Goal: Complete application form

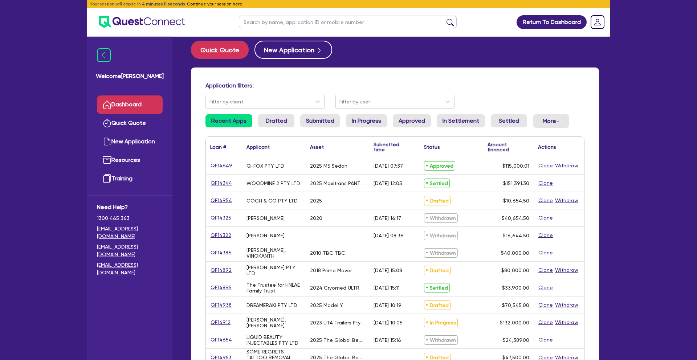
click at [258, 26] on input "text" at bounding box center [348, 22] width 218 height 13
type input "[PERSON_NAME]"
click at [444, 19] on button "submit" at bounding box center [450, 24] width 12 height 10
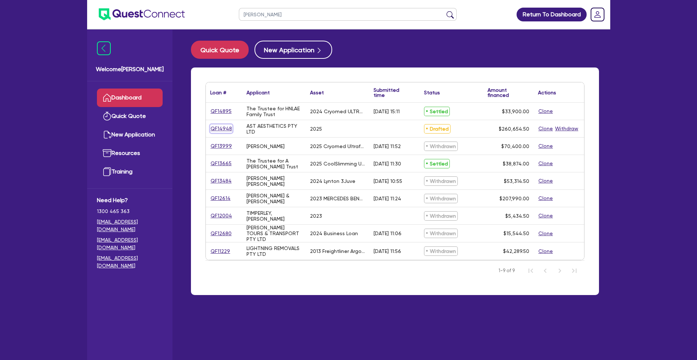
click at [222, 127] on link "QF14948" at bounding box center [221, 128] width 22 height 8
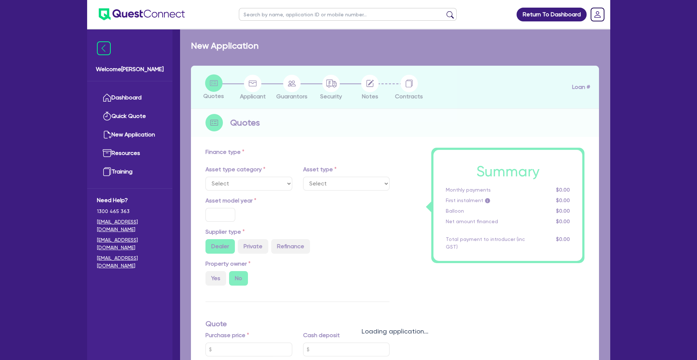
select select "TERTIARY_ASSETS"
type input "2025"
radio input "true"
type input "260,000"
type input "12"
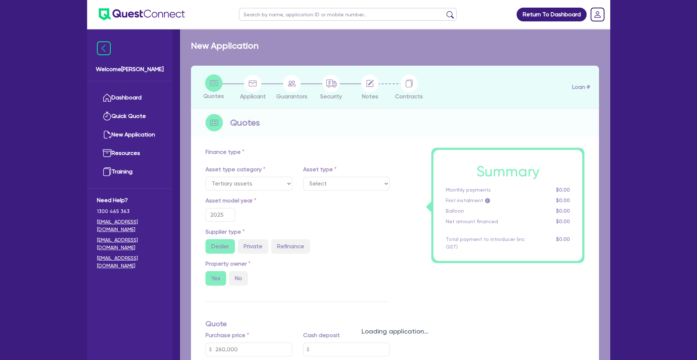
select select "BEAUTY_EQUIPMENT"
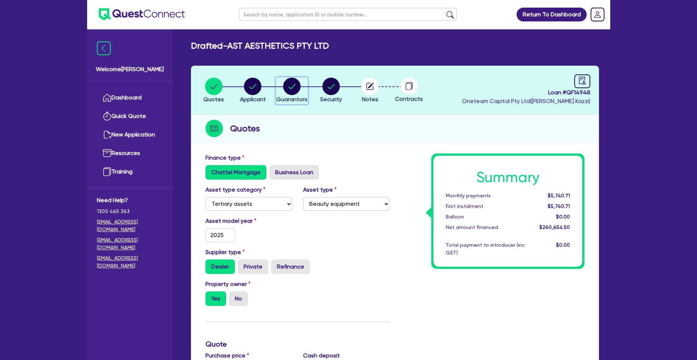
click at [293, 90] on circle "button" at bounding box center [291, 86] width 17 height 17
select select "MRS"
select select "WA"
select select "MARRIED"
select select "PROPERTY"
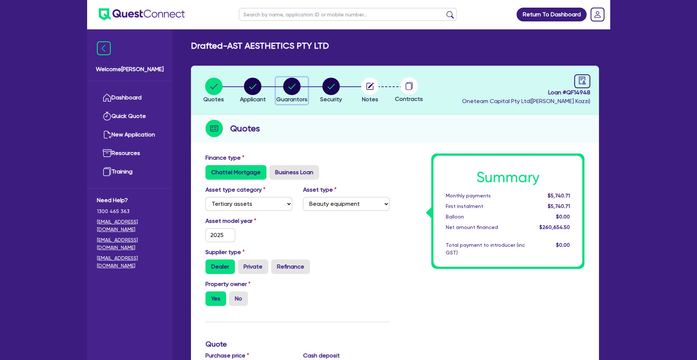
select select "VEHICLE"
select select "CASH"
select select "MORTGAGE"
select select "VEHICLE_LOAN"
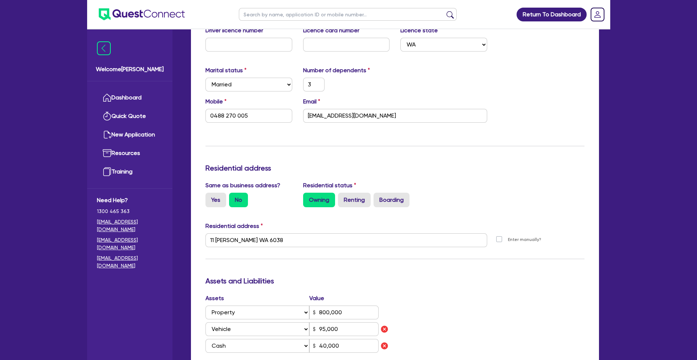
scroll to position [186, 0]
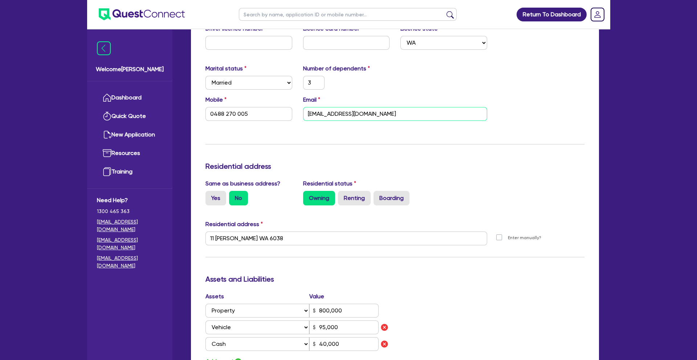
drag, startPoint x: 381, startPoint y: 115, endPoint x: 307, endPoint y: 113, distance: 73.7
click at [307, 113] on input "[EMAIL_ADDRESS][DOMAIN_NAME]" at bounding box center [395, 114] width 184 height 14
click at [534, 111] on div "Mobile [PHONE_NUMBER] Email [EMAIL_ADDRESS][DOMAIN_NAME]" at bounding box center [395, 110] width 390 height 31
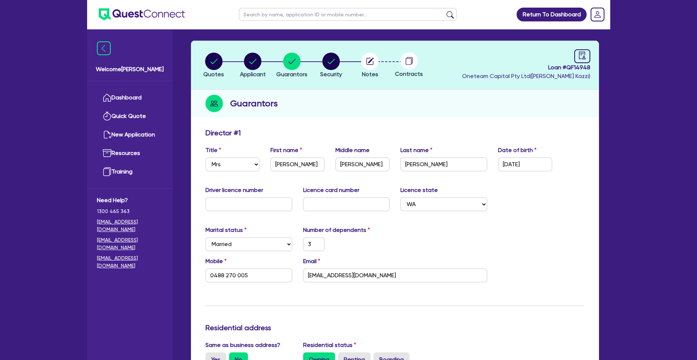
scroll to position [0, 0]
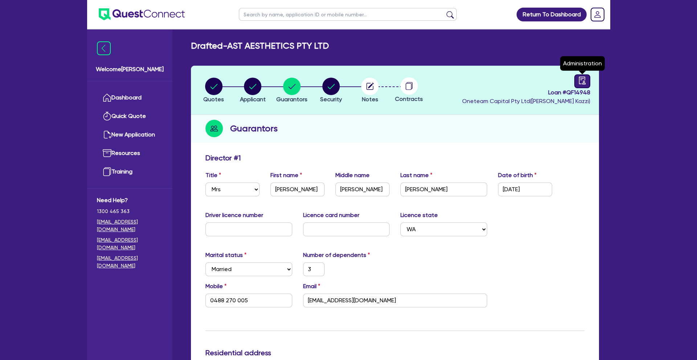
click at [581, 82] on icon "audit" at bounding box center [582, 81] width 8 height 8
select select "DRAFTED_NEW"
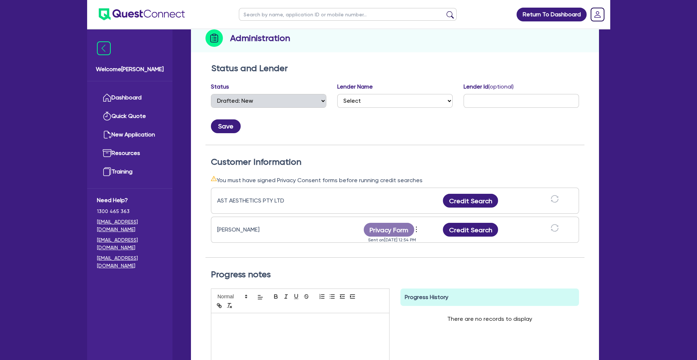
scroll to position [96, 0]
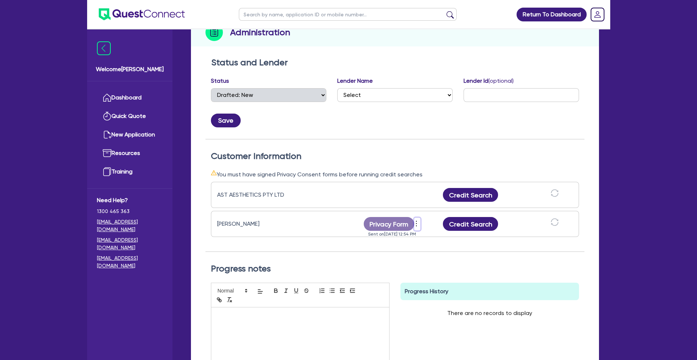
click at [418, 224] on icon "more" at bounding box center [416, 223] width 7 height 11
click at [440, 216] on link "View log" at bounding box center [456, 213] width 70 height 11
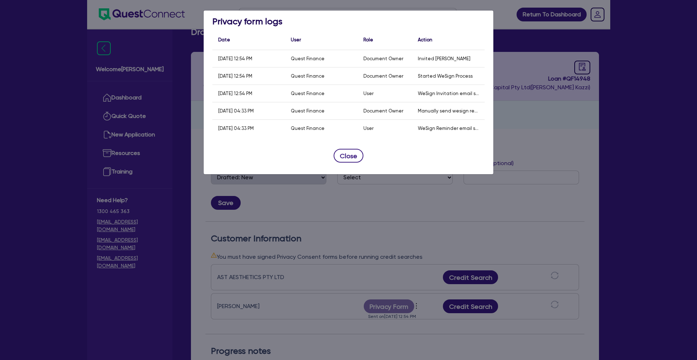
scroll to position [13, 0]
click at [357, 156] on button "Close" at bounding box center [348, 156] width 30 height 14
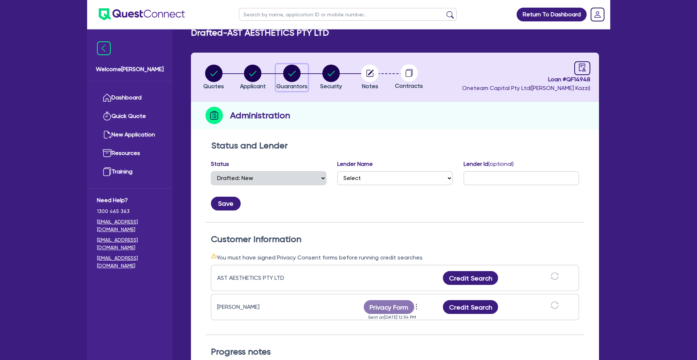
click at [292, 79] on circle "button" at bounding box center [291, 73] width 17 height 17
select select "MRS"
select select "WA"
select select "MARRIED"
select select "PROPERTY"
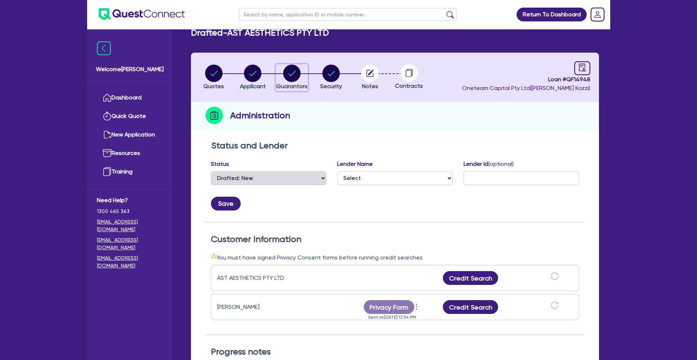
select select "VEHICLE"
select select "CASH"
select select "MORTGAGE"
select select "VEHICLE_LOAN"
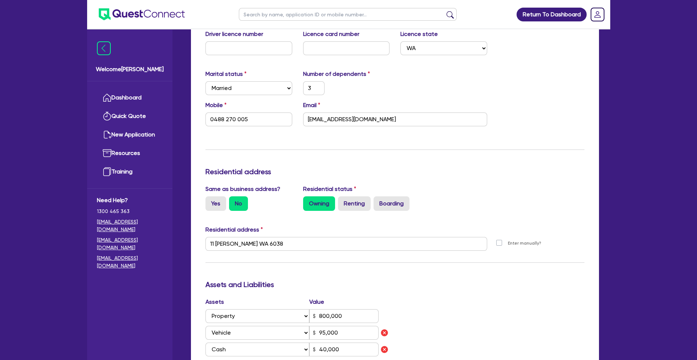
scroll to position [216, 0]
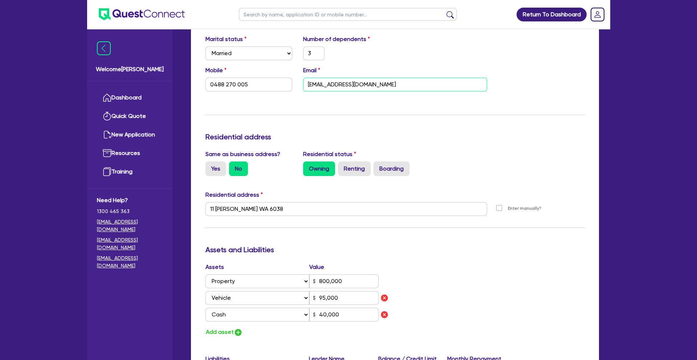
drag, startPoint x: 381, startPoint y: 86, endPoint x: 305, endPoint y: 80, distance: 76.1
click at [294, 81] on div "Mobile [PHONE_NUMBER] Email [EMAIL_ADDRESS][DOMAIN_NAME]" at bounding box center [395, 81] width 390 height 31
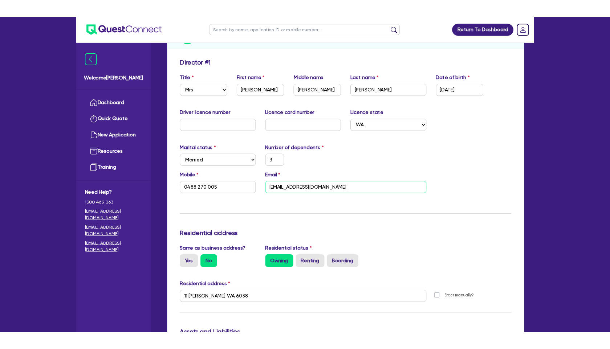
scroll to position [0, 0]
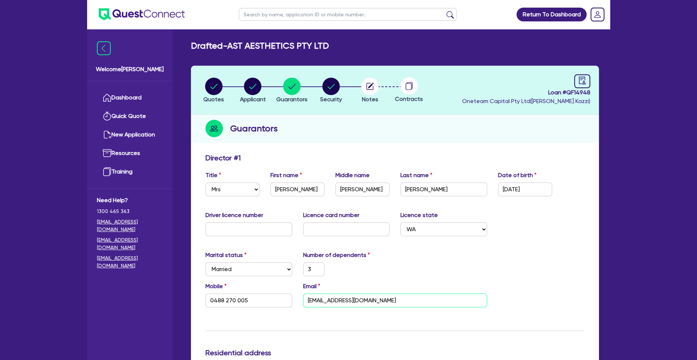
type input "3"
type input "0488 270 005"
type input "a"
type input "800,000"
type input "95,000"
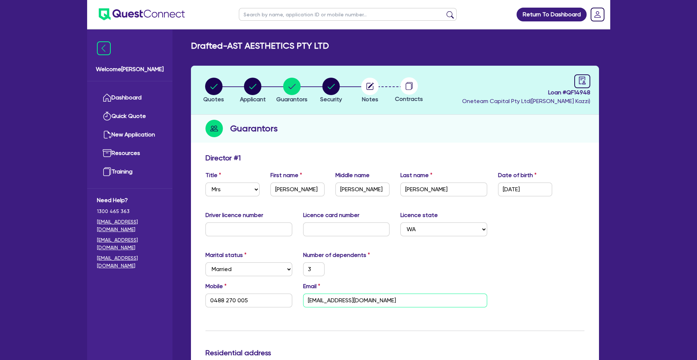
type input "40,000"
type input "638,000"
type input "6,500"
type input "75,000"
type input "2,100"
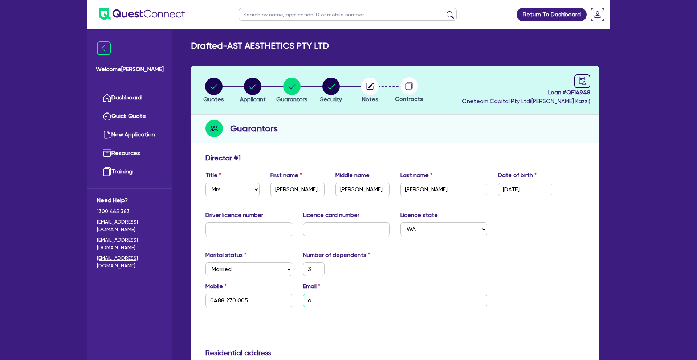
type input "3"
type input "0488 270 005"
type input "am"
type input "800,000"
type input "95,000"
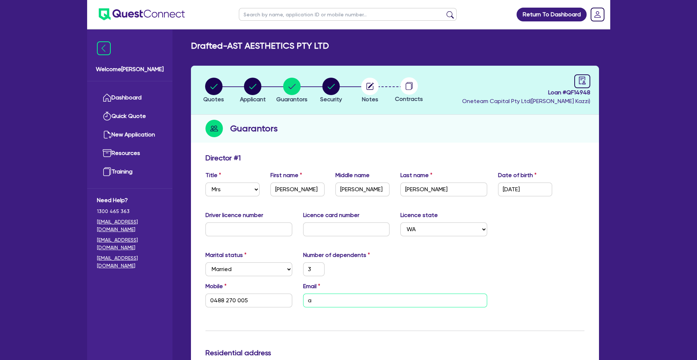
type input "40,000"
type input "638,000"
type input "6,500"
type input "75,000"
type input "2,100"
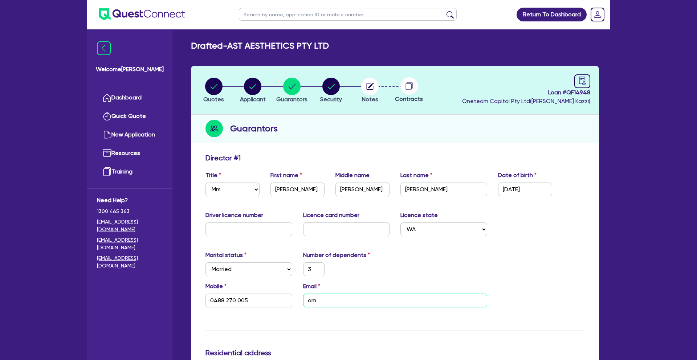
type input "3"
type input "0488 270 005"
type input "[PERSON_NAME]"
type input "800,000"
type input "95,000"
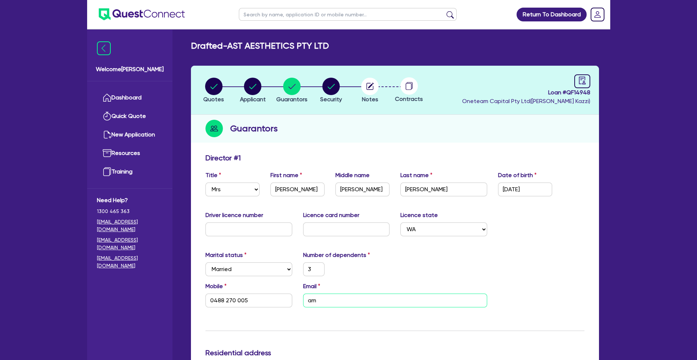
type input "40,000"
type input "638,000"
type input "6,500"
type input "75,000"
type input "2,100"
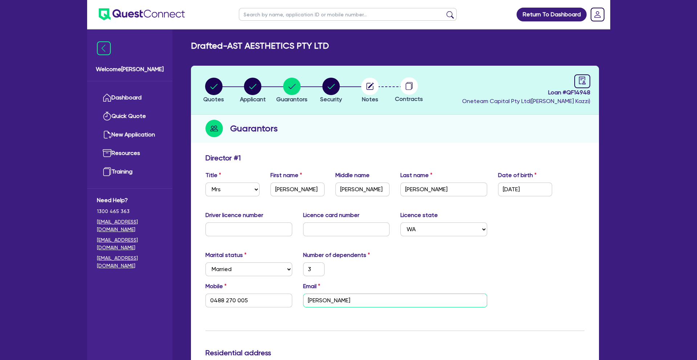
type input "3"
type input "0488 270 005"
type input "amyt"
type input "800,000"
type input "95,000"
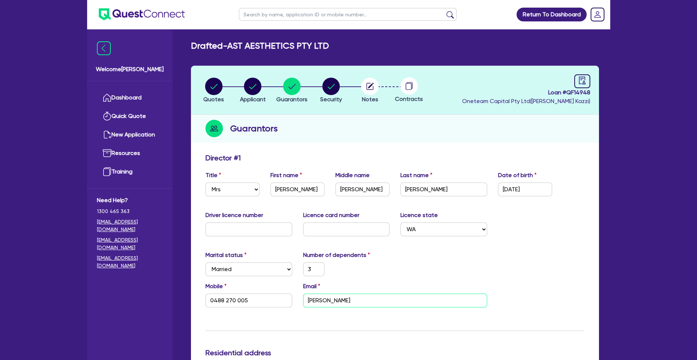
type input "40,000"
type input "638,000"
type input "6,500"
type input "75,000"
type input "2,100"
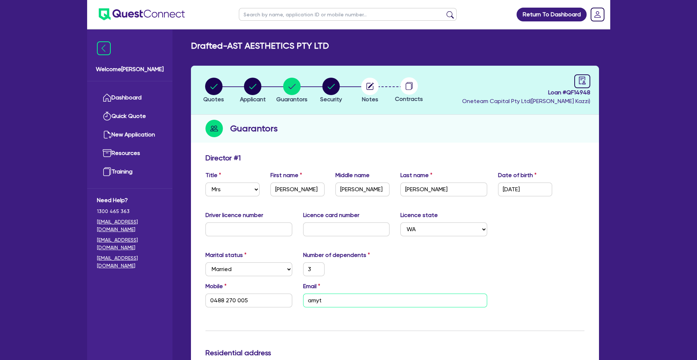
type input "3"
type input "0488 270 005"
type input "amytr"
type input "800,000"
type input "95,000"
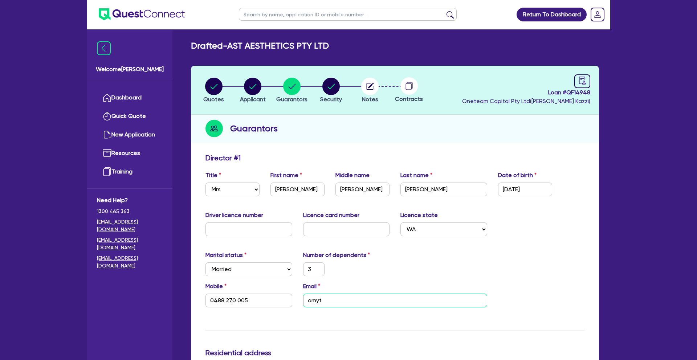
type input "40,000"
type input "638,000"
type input "6,500"
type input "75,000"
type input "2,100"
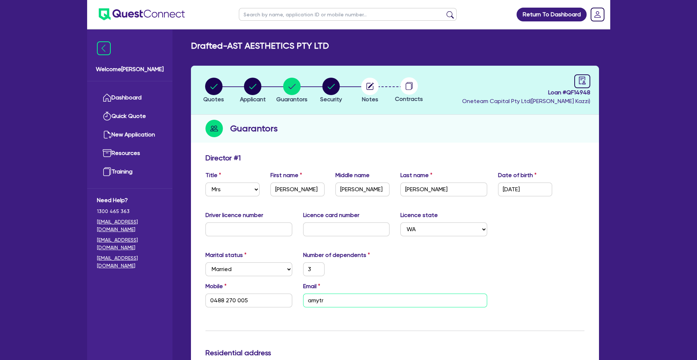
type input "3"
type input "0488 270 005"
type input "amytra"
type input "800,000"
type input "95,000"
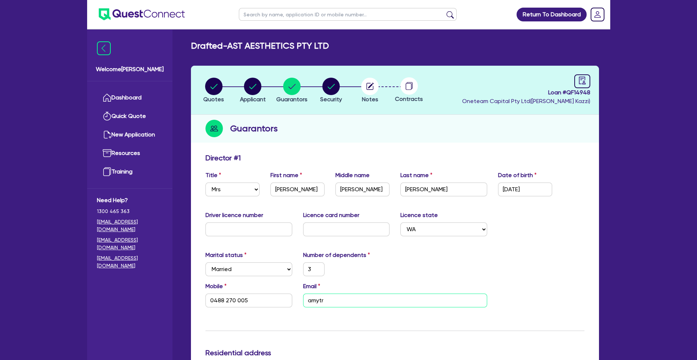
type input "40,000"
type input "638,000"
type input "6,500"
type input "75,000"
type input "2,100"
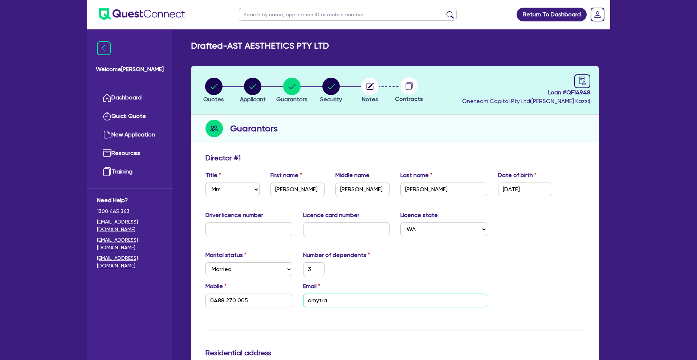
type input "3"
type input "0488 270 005"
type input "amytras"
type input "800,000"
type input "95,000"
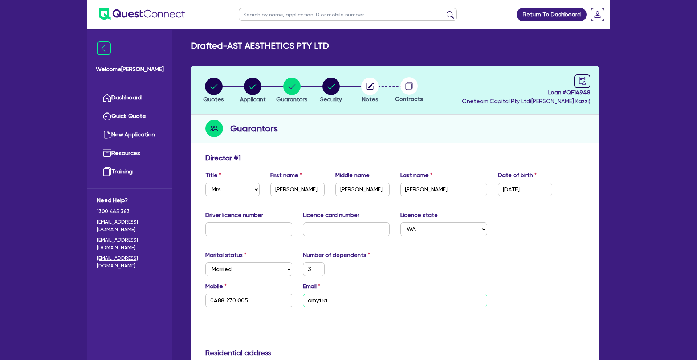
type input "40,000"
type input "638,000"
type input "6,500"
type input "75,000"
type input "2,100"
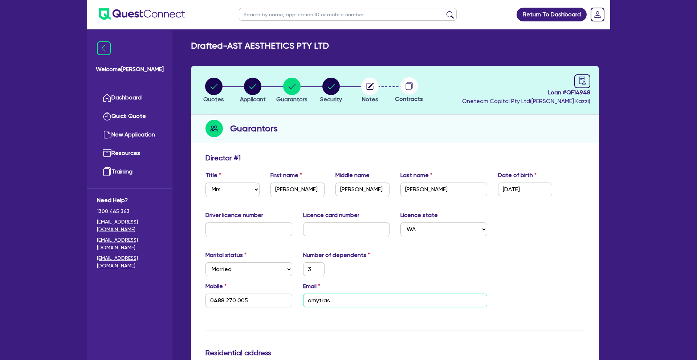
type input "3"
type input "0488 270 005"
type input "amytrass"
type input "800,000"
type input "95,000"
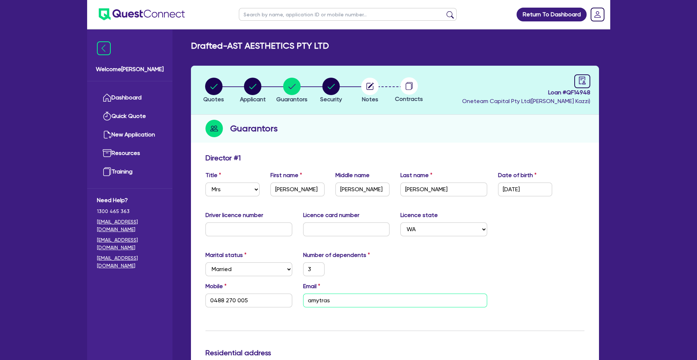
type input "40,000"
type input "638,000"
type input "6,500"
type input "75,000"
type input "2,100"
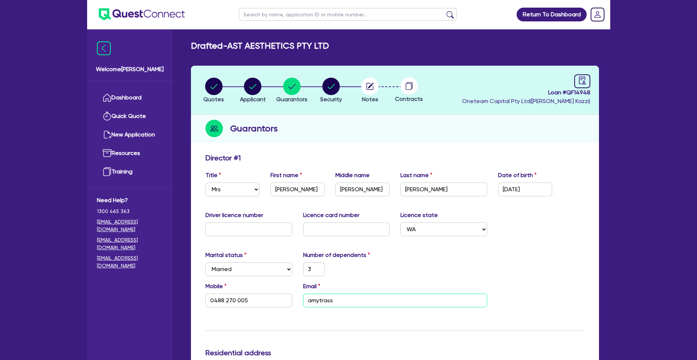
type input "3"
type input "0488 270 005"
type input "amytrass@"
type input "800,000"
type input "95,000"
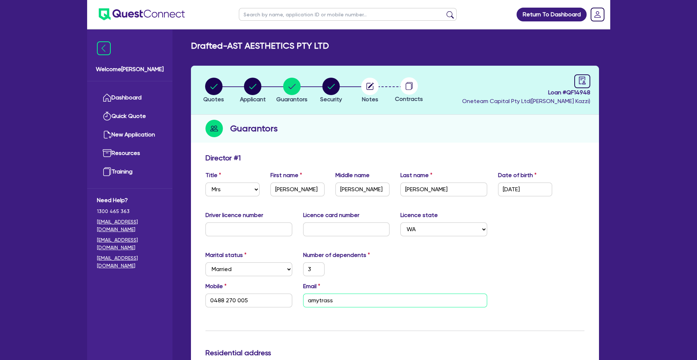
type input "40,000"
type input "638,000"
type input "6,500"
type input "75,000"
type input "2,100"
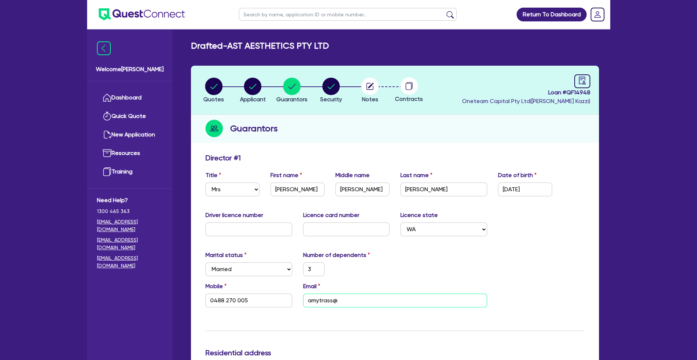
type input "3"
type input "0488 270 005"
type input "amytrass@h"
type input "800,000"
type input "95,000"
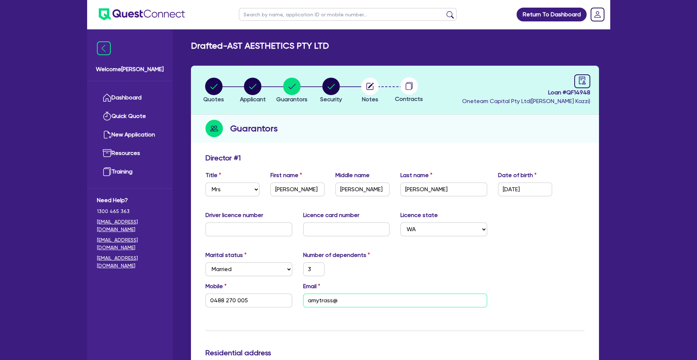
type input "40,000"
type input "638,000"
type input "6,500"
type input "75,000"
type input "2,100"
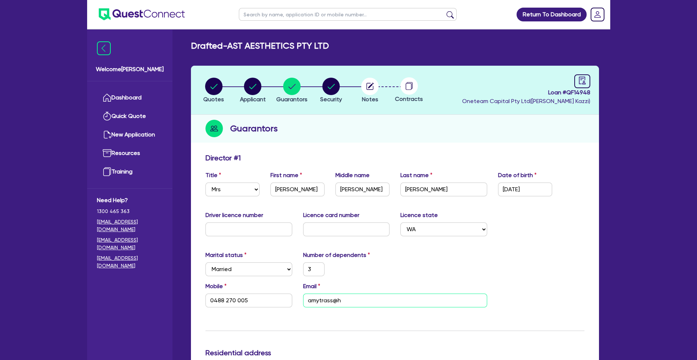
type input "3"
type input "0488 270 005"
type input "amytrass@ho"
type input "800,000"
type input "95,000"
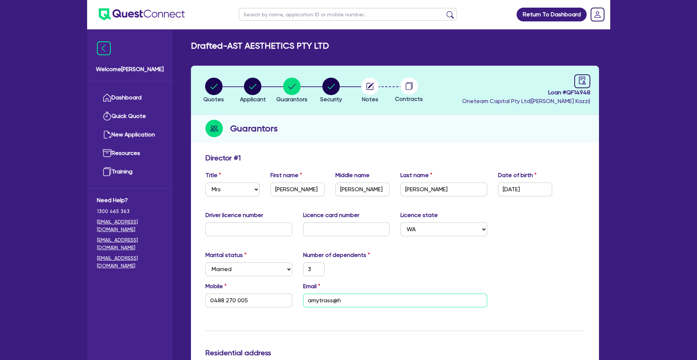
type input "40,000"
type input "638,000"
type input "6,500"
type input "75,000"
type input "2,100"
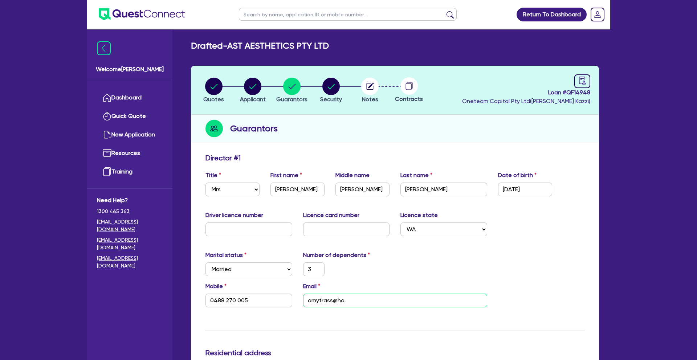
type input "3"
type input "0488 270 005"
type input "amytrass@hot"
type input "800,000"
type input "95,000"
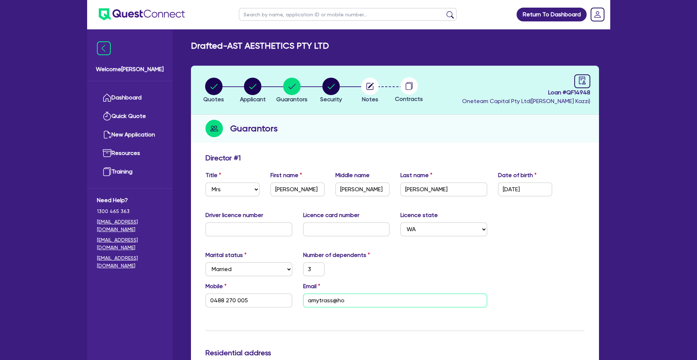
type input "40,000"
type input "638,000"
type input "6,500"
type input "75,000"
type input "2,100"
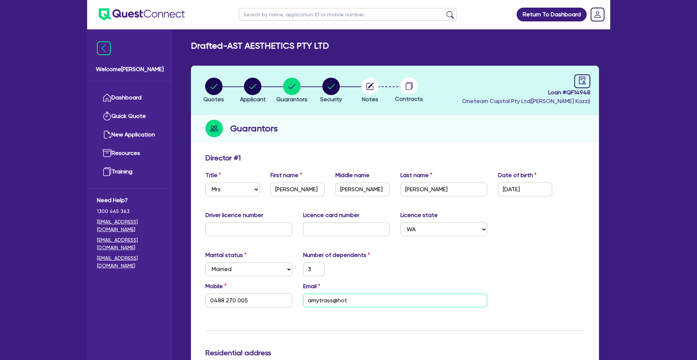
type input "3"
type input "0488 270 005"
type input "amytrass@hotm"
type input "800,000"
type input "95,000"
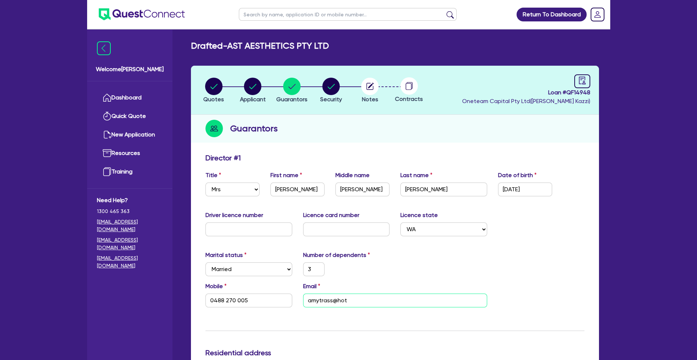
type input "40,000"
type input "638,000"
type input "6,500"
type input "75,000"
type input "2,100"
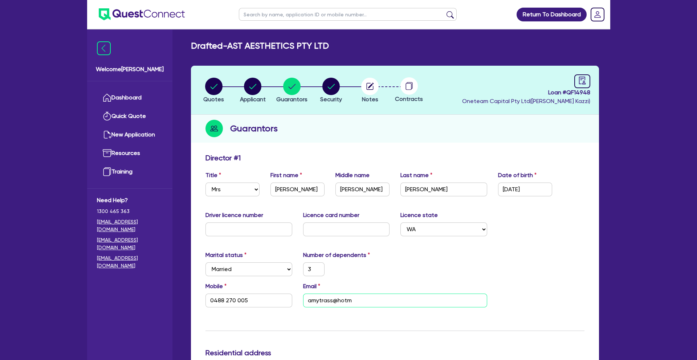
type input "3"
type input "0488 270 005"
type input "amytrass@hotma"
type input "800,000"
type input "95,000"
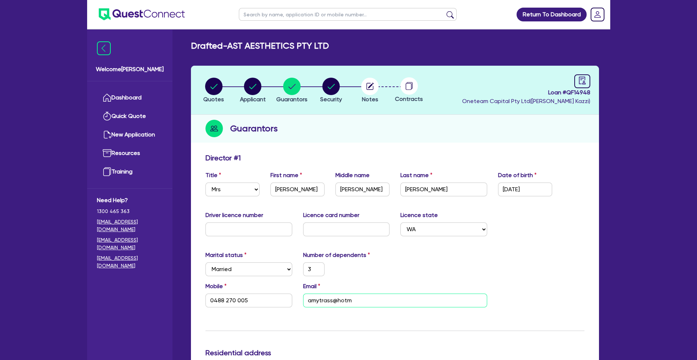
type input "40,000"
type input "638,000"
type input "6,500"
type input "75,000"
type input "2,100"
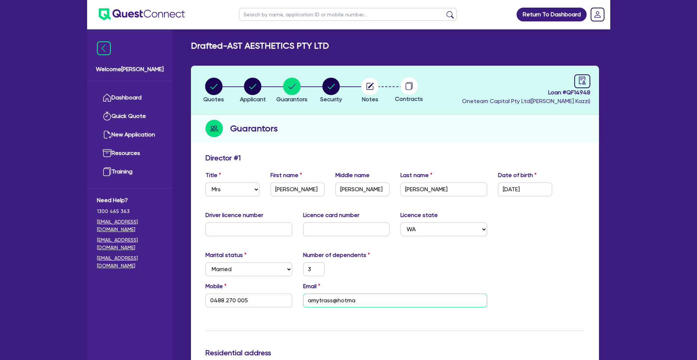
type input "3"
type input "0488 270 005"
type input "amytrass@hotmai"
type input "800,000"
type input "95,000"
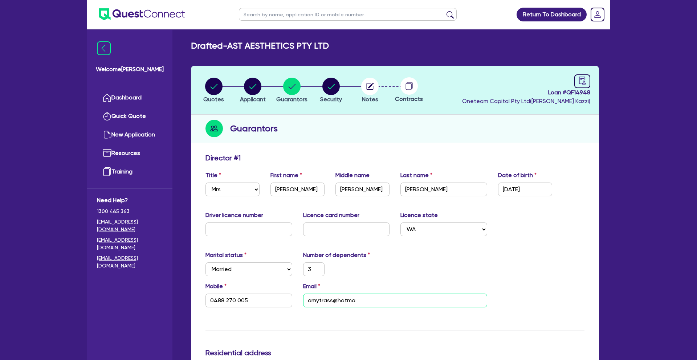
type input "40,000"
type input "638,000"
type input "6,500"
type input "75,000"
type input "2,100"
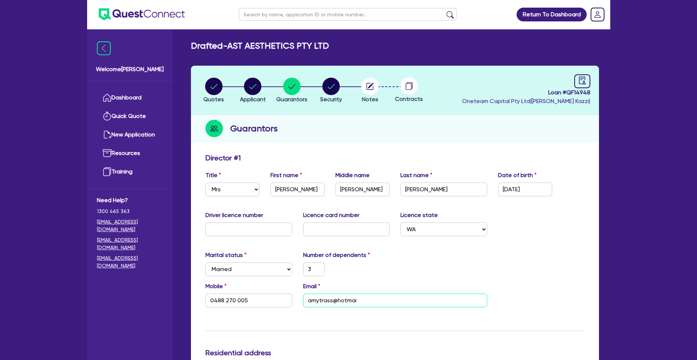
type input "3"
type input "0488 270 005"
type input "[EMAIL_ADDRESS]"
type input "800,000"
type input "95,000"
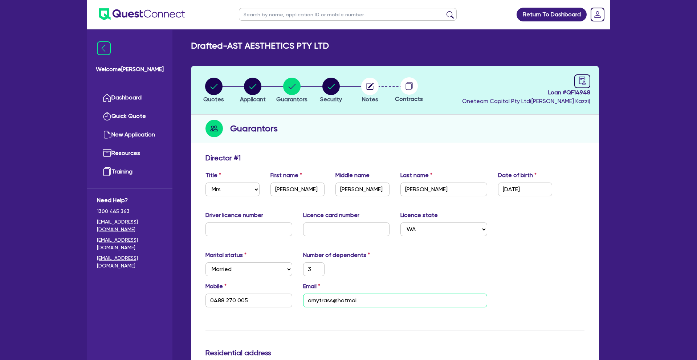
type input "40,000"
type input "638,000"
type input "6,500"
type input "75,000"
type input "2,100"
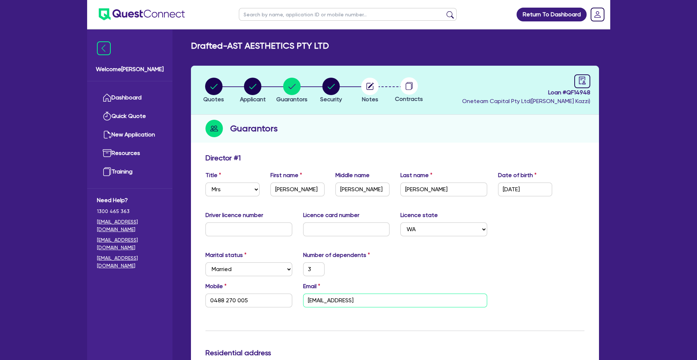
type input "3"
type input "0488 270 005"
type input "[EMAIL_ADDRESS]."
type input "800,000"
type input "95,000"
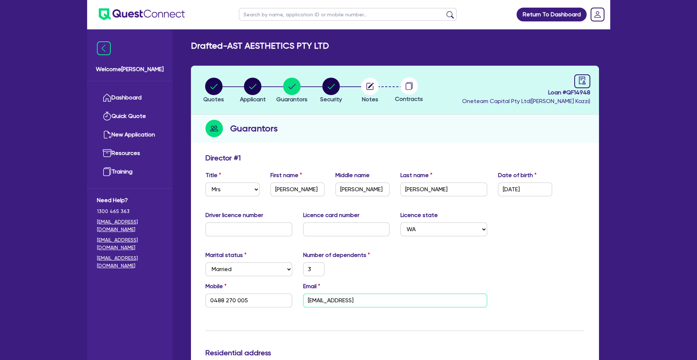
type input "40,000"
type input "638,000"
type input "6,500"
type input "75,000"
type input "2,100"
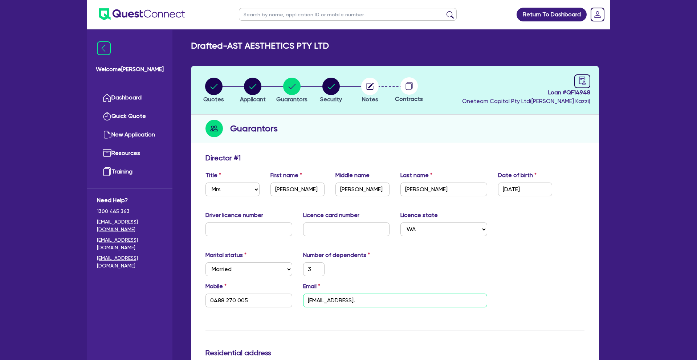
type input "3"
type input "0488 270 005"
type input "amytrass@hotmail.c"
type input "800,000"
type input "95,000"
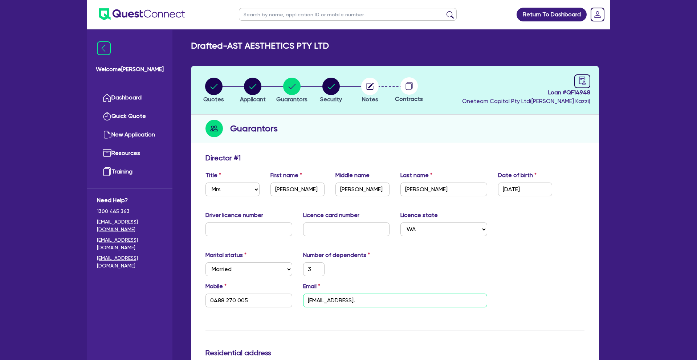
type input "40,000"
click at [373, 86] on icon "button" at bounding box center [369, 86] width 7 height 7
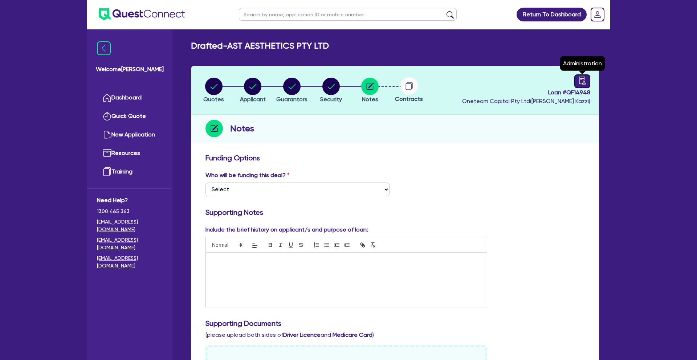
click at [584, 81] on icon "audit" at bounding box center [582, 81] width 8 height 8
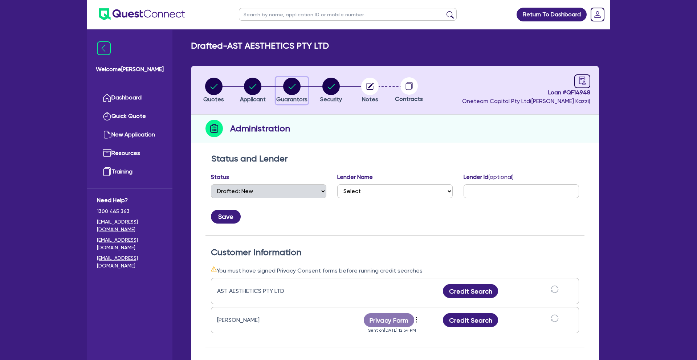
click at [301, 91] on div "button" at bounding box center [291, 86] width 31 height 17
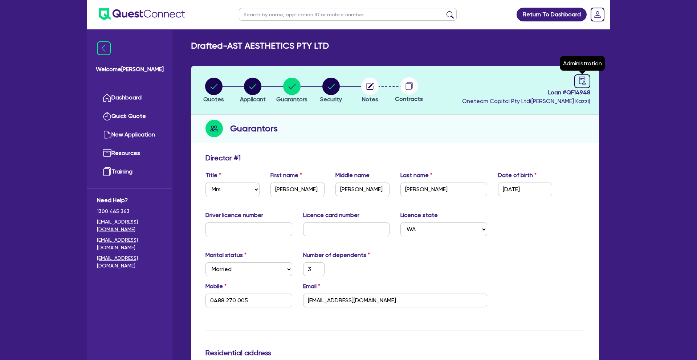
drag, startPoint x: 581, startPoint y: 79, endPoint x: 564, endPoint y: 133, distance: 56.8
click at [581, 79] on icon "audit" at bounding box center [582, 81] width 8 height 8
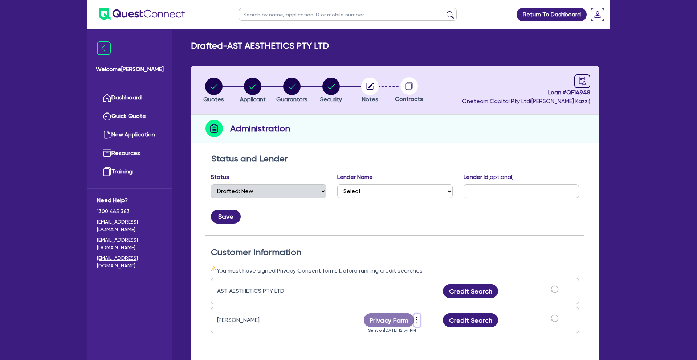
click at [417, 318] on icon "more" at bounding box center [416, 319] width 7 height 11
click at [447, 331] on link "Send new privacy form" at bounding box center [456, 330] width 70 height 11
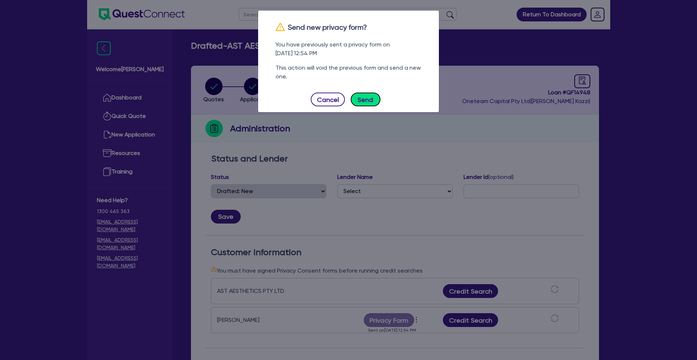
click at [368, 100] on button "Send" at bounding box center [365, 100] width 30 height 14
